Goal: Find specific page/section: Find specific page/section

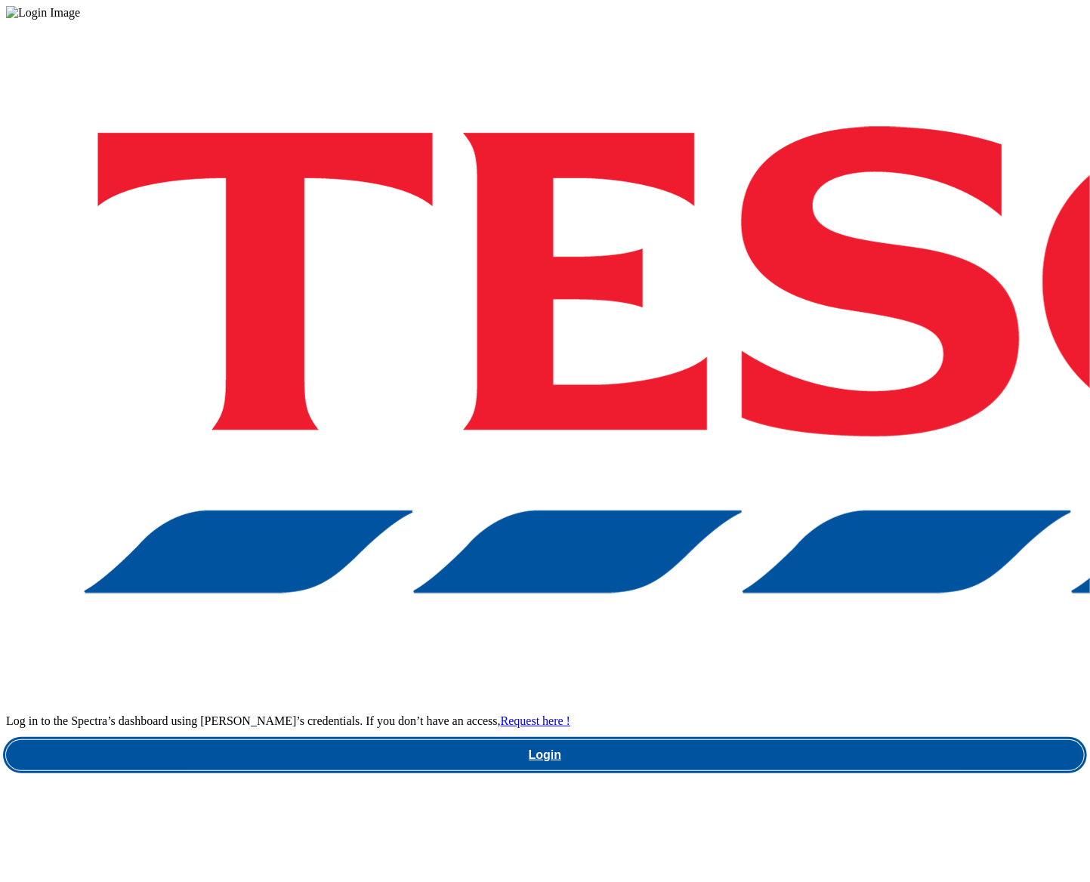
click at [730, 740] on link "Login" at bounding box center [545, 755] width 1078 height 30
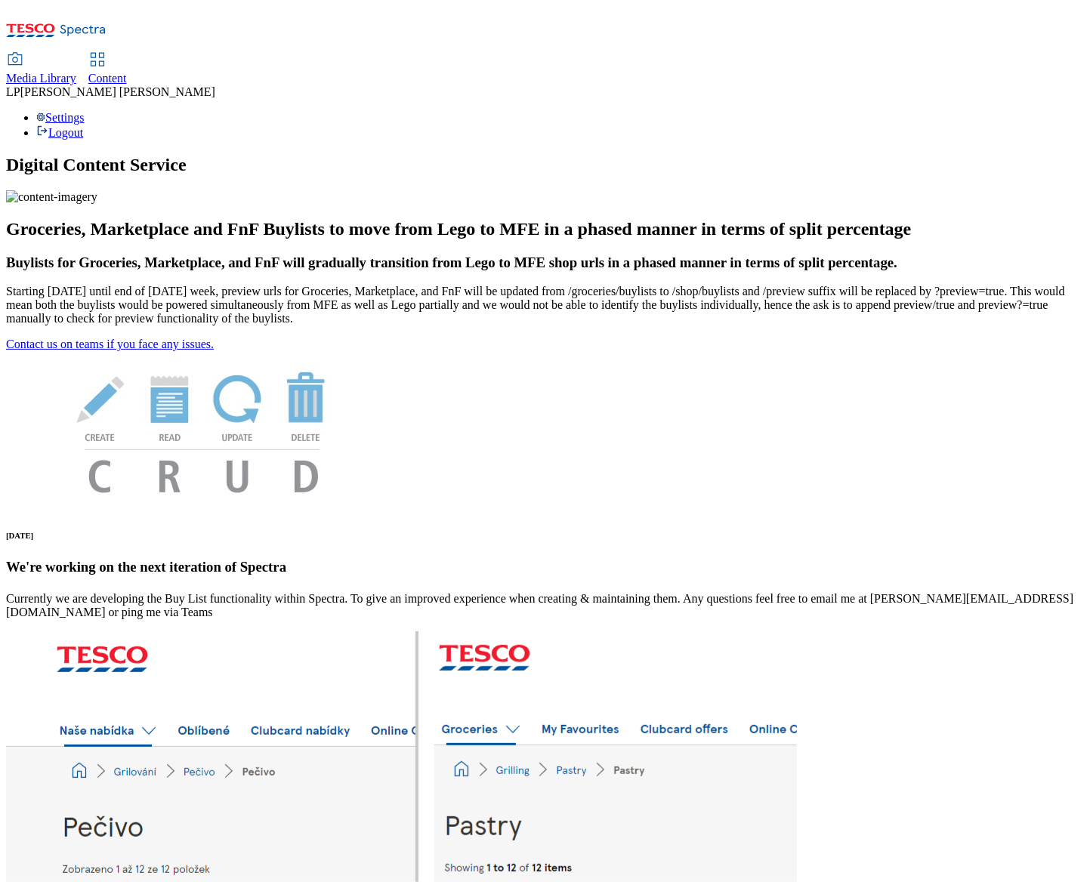
click at [76, 72] on span "Media Library" at bounding box center [41, 78] width 70 height 13
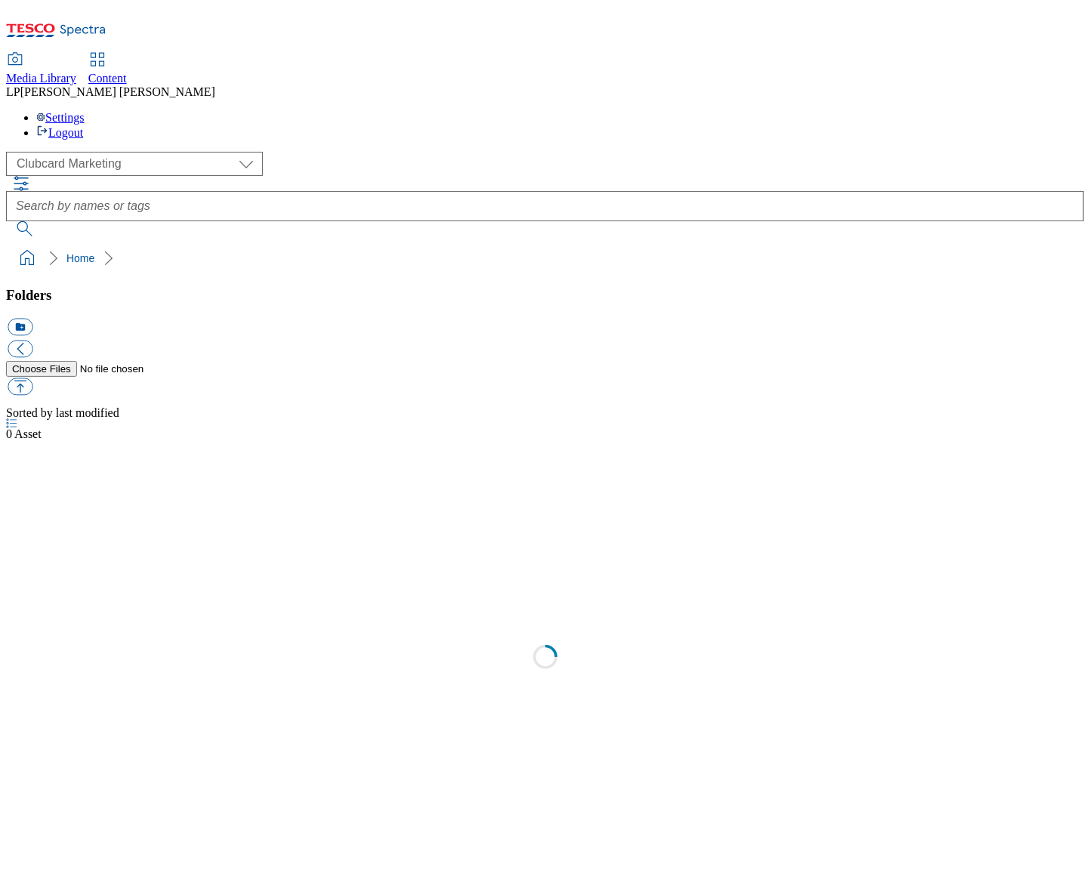
scroll to position [1, 0]
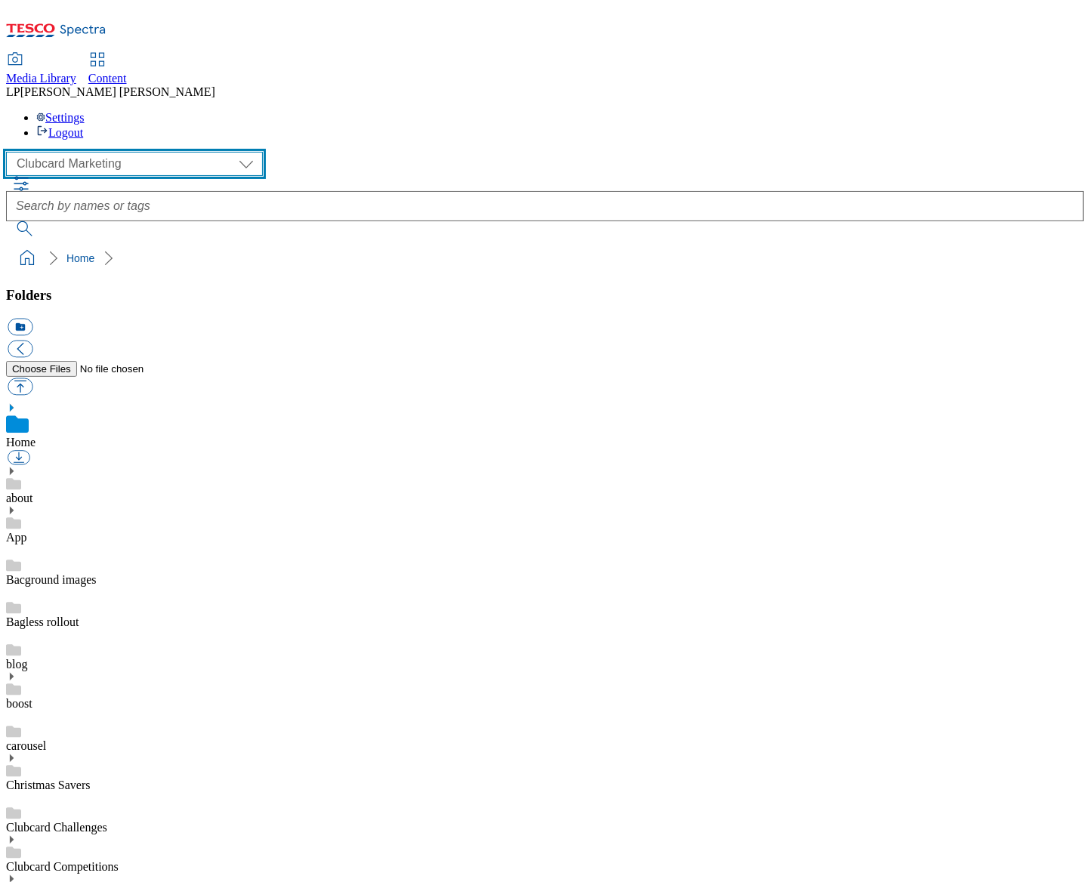
click at [113, 152] on select "Clubcard Marketing Demo Dotcom UK Emails GHS Marketing UK GHS Product UK GHS RO…" at bounding box center [134, 164] width 257 height 24
select select "flare-ghs-roi"
click at [10, 152] on select "Clubcard Marketing Demo Dotcom UK Emails GHS Marketing UK GHS Product UK GHS RO…" at bounding box center [134, 164] width 257 height 24
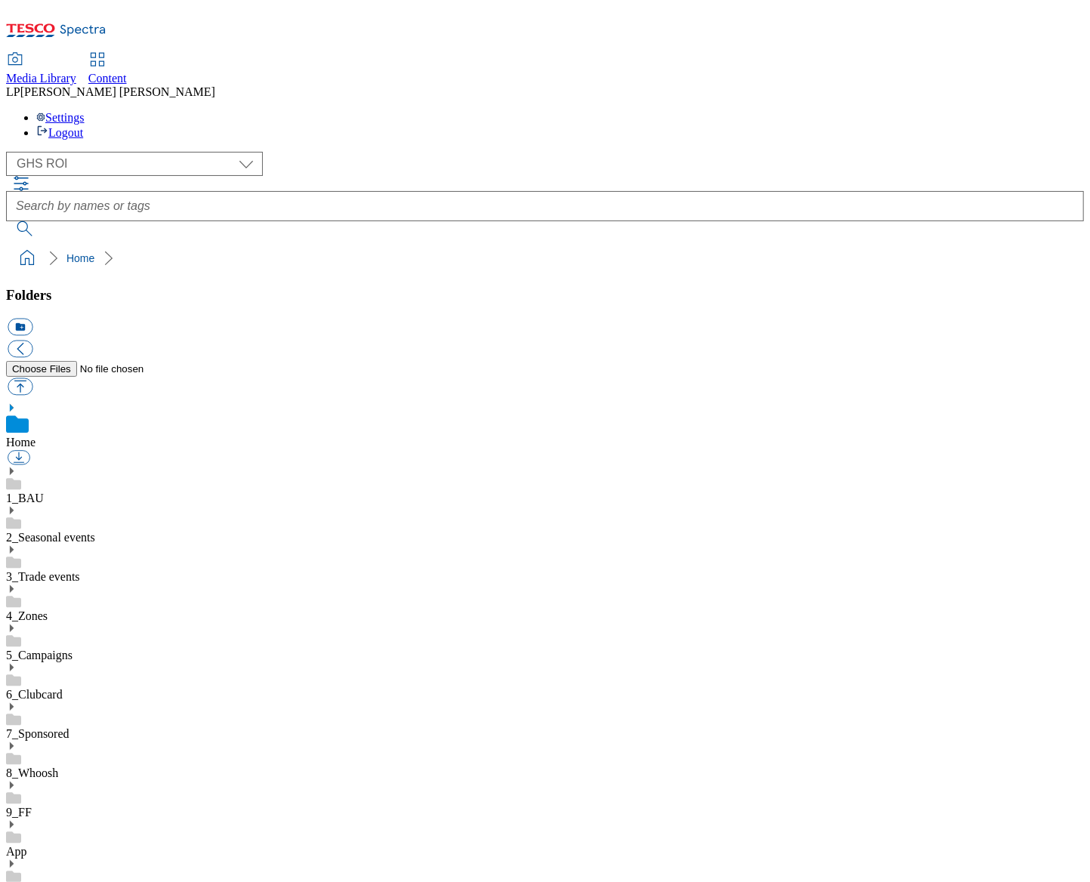
click at [44, 492] on link "1_BAU" at bounding box center [25, 498] width 38 height 13
click at [17, 403] on div "Home 1_BAU 2_Seasonal events 3_Trade events 4_Zones 5_Campaigns 6_Clubcard 7_Sp…" at bounding box center [545, 809] width 1078 height 813
click at [17, 449] on icon at bounding box center [11, 454] width 11 height 11
click at [17, 623] on icon at bounding box center [11, 628] width 11 height 11
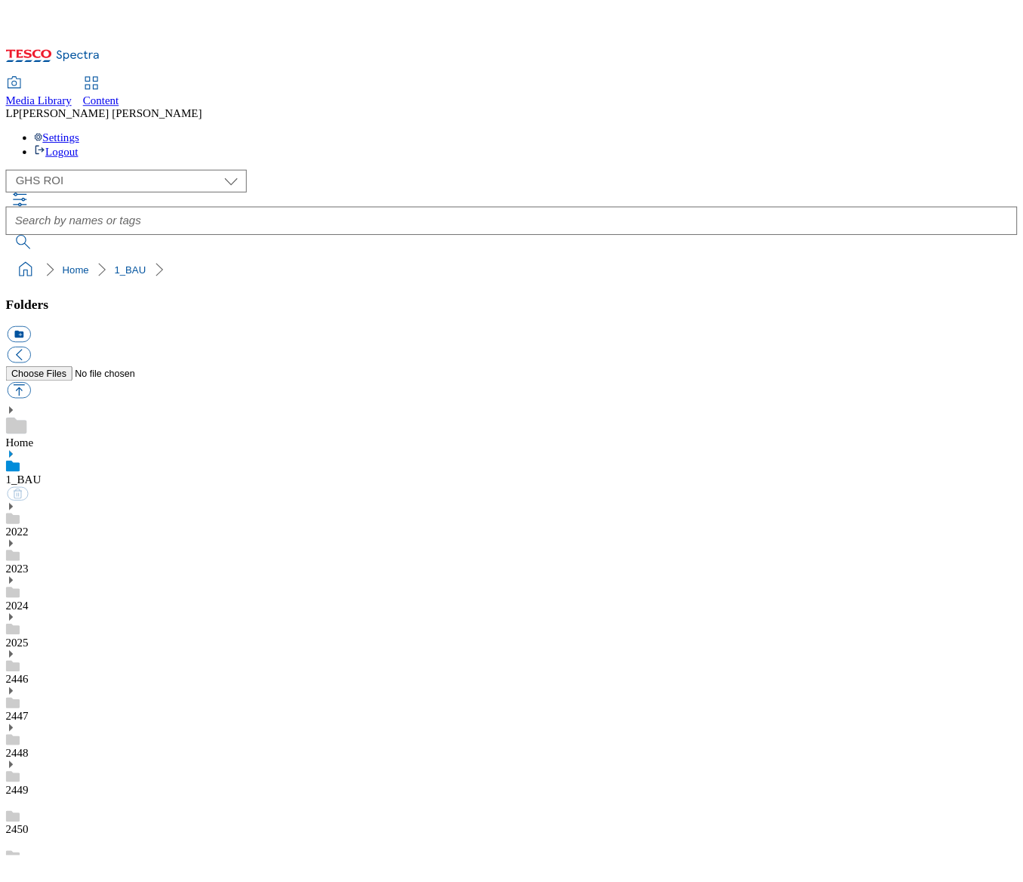
scroll to position [654, 0]
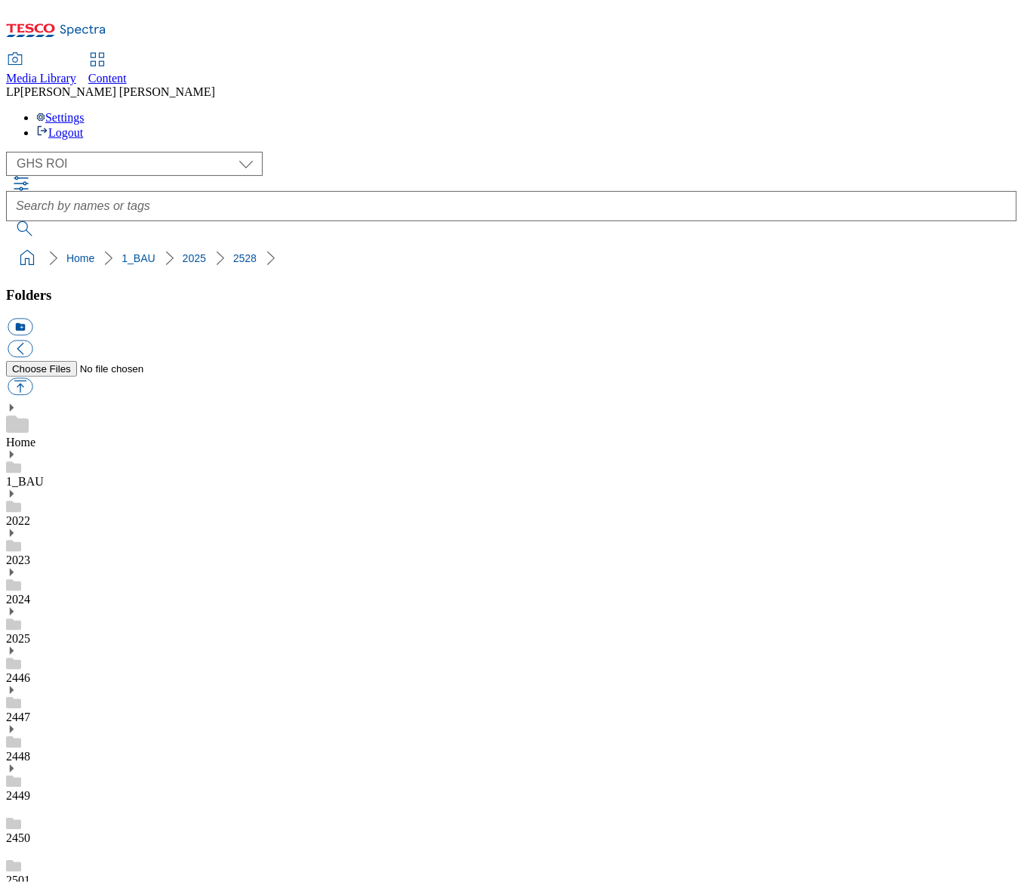
scroll to position [199, 0]
